Goal: Task Accomplishment & Management: Use online tool/utility

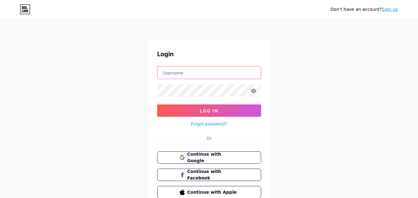
click at [177, 73] on input "text" at bounding box center [208, 73] width 103 height 12
paste input "emilyrsiegel"
type input "emilyrsiegel"
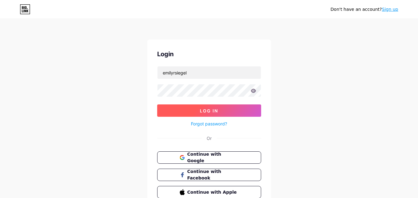
click at [190, 111] on button "Log In" at bounding box center [209, 111] width 104 height 12
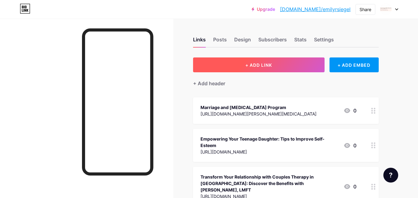
click at [246, 65] on span "+ ADD LINK" at bounding box center [258, 64] width 27 height 5
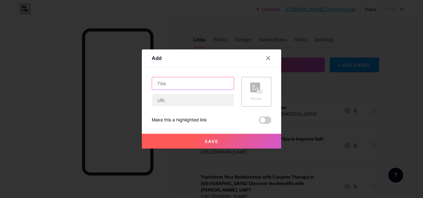
click at [186, 79] on input "text" at bounding box center [193, 83] width 82 height 12
click at [171, 89] on input "text" at bounding box center [193, 83] width 82 height 12
paste input "Best Treatments for Anxiety"
type input "Best Treatments for Anxiety"
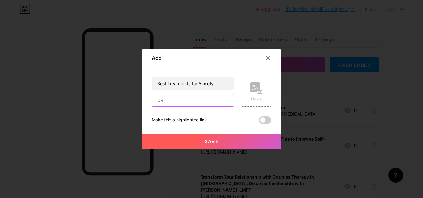
click at [168, 101] on input "text" at bounding box center [193, 100] width 82 height 12
click at [170, 98] on input "text" at bounding box center [193, 100] width 82 height 12
paste input "[URL][DOMAIN_NAME]"
type input "[URL][DOMAIN_NAME]"
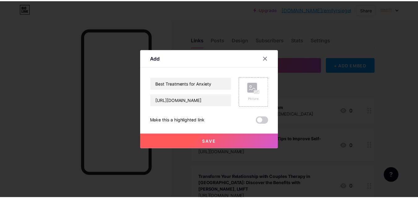
scroll to position [0, 0]
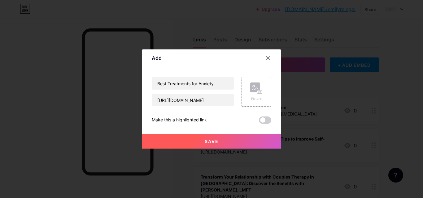
click at [191, 140] on button "Save" at bounding box center [211, 141] width 139 height 15
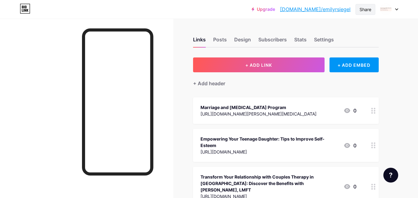
click at [372, 10] on div "Share" at bounding box center [365, 9] width 20 height 11
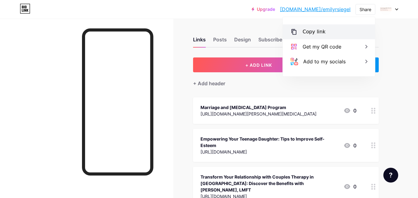
click at [317, 32] on div "Copy link" at bounding box center [314, 31] width 23 height 7
